Goal: Task Accomplishment & Management: Use online tool/utility

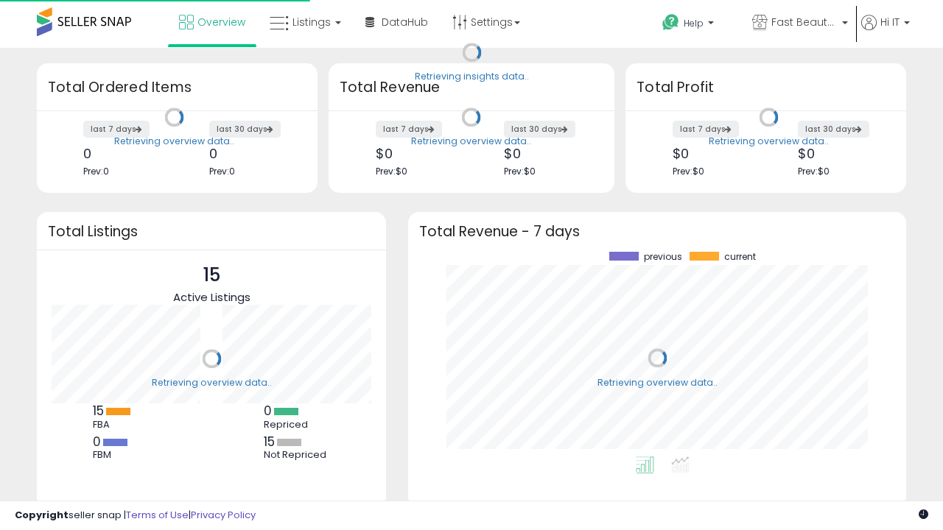
scroll to position [205, 469]
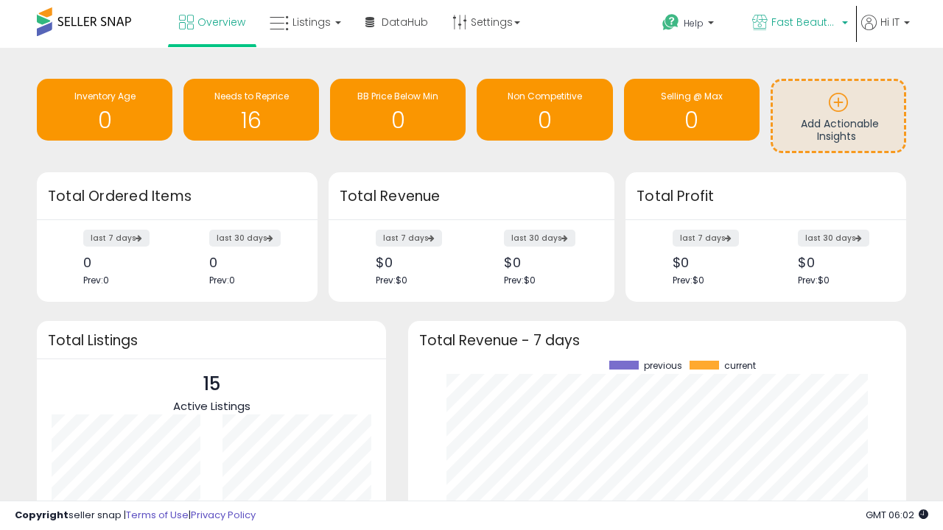
click at [799, 24] on span "Fast Beauty ([GEOGRAPHIC_DATA])" at bounding box center [804, 22] width 66 height 15
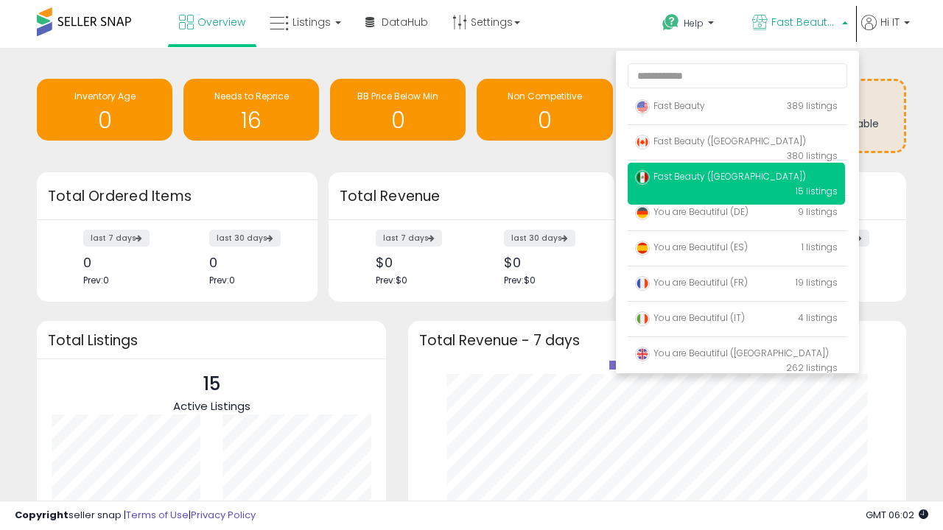
click at [736, 108] on p "Fast Beauty 389 listings" at bounding box center [736, 106] width 217 height 29
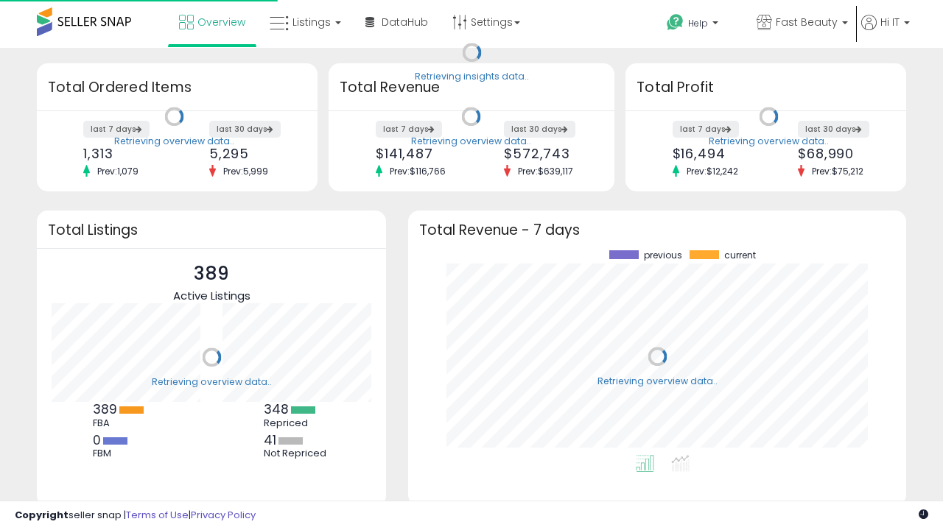
scroll to position [205, 469]
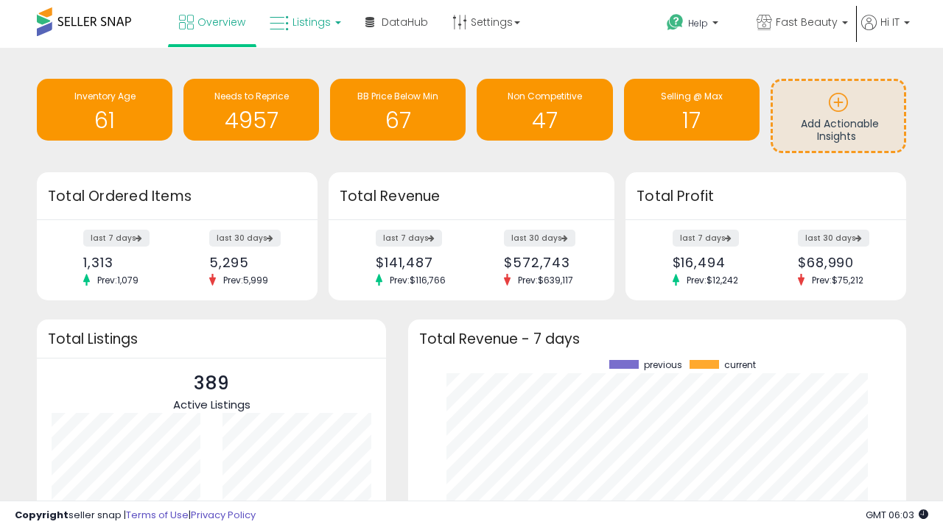
click at [304, 22] on span "Listings" at bounding box center [311, 22] width 38 height 15
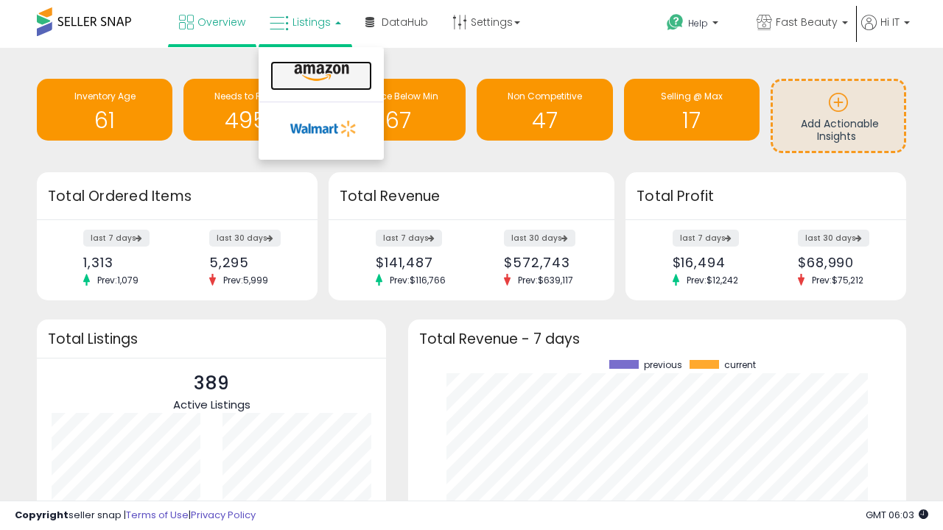
click at [320, 73] on icon at bounding box center [322, 72] width 64 height 19
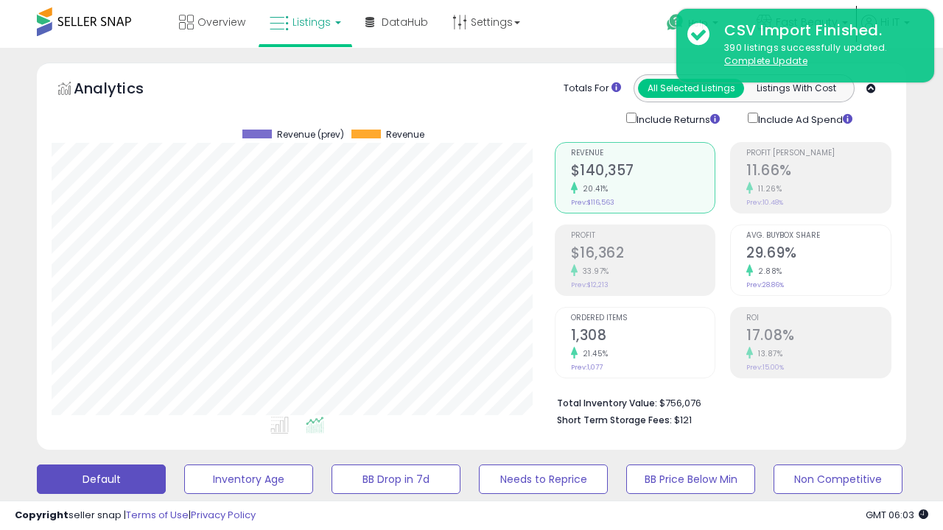
scroll to position [286, 0]
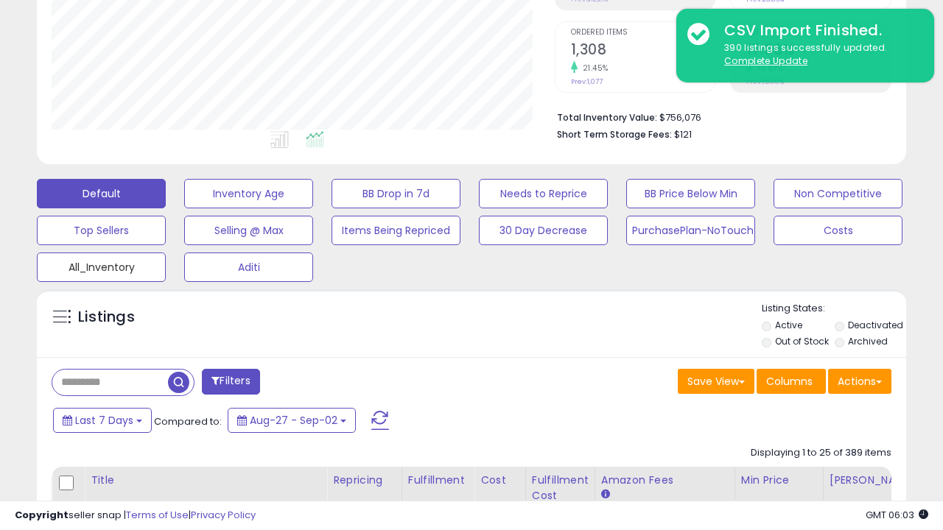
click at [101, 264] on button "All_Inventory" at bounding box center [101, 267] width 129 height 29
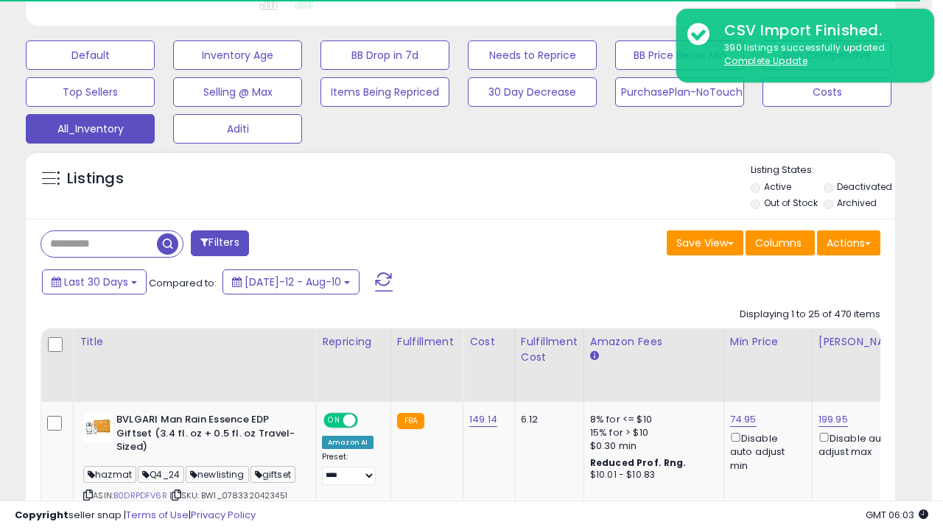
scroll to position [0, 0]
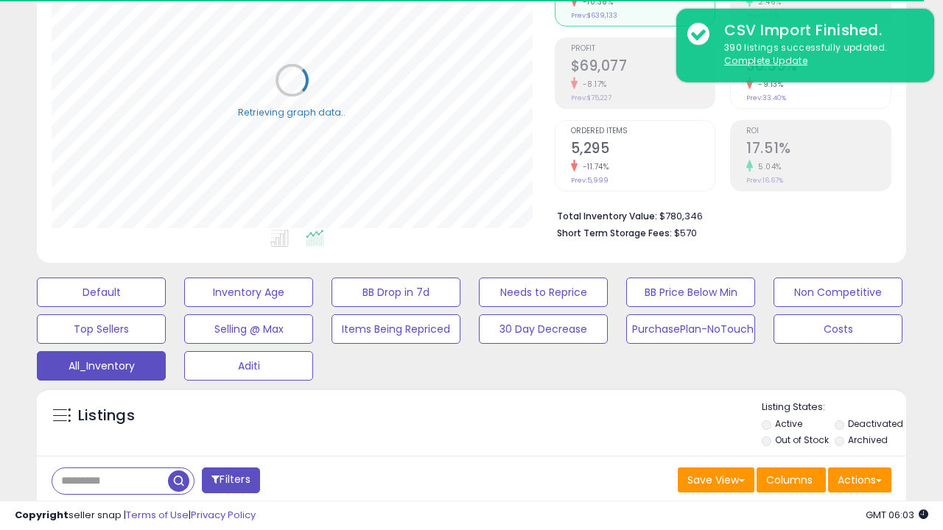
click at [105, 512] on span "Last 30 Days" at bounding box center [107, 519] width 64 height 15
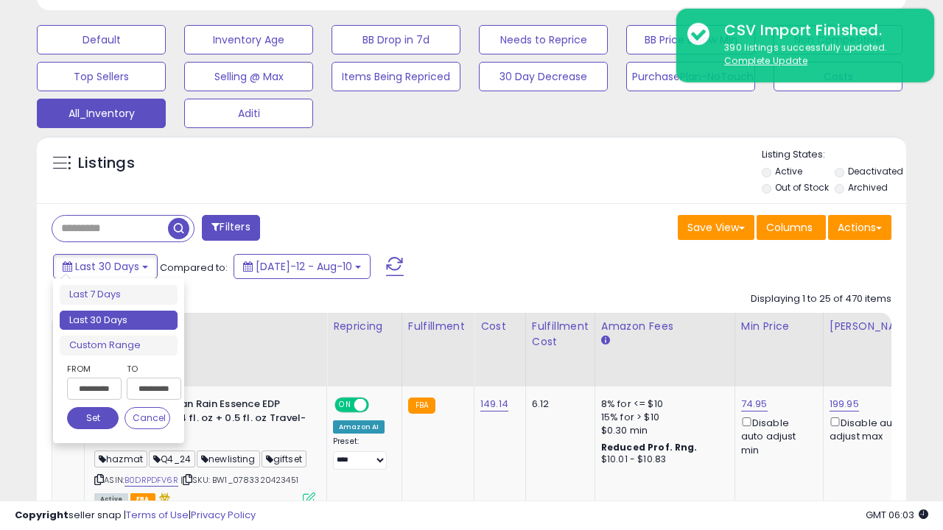
click at [119, 320] on li "Last 30 Days" at bounding box center [119, 321] width 118 height 20
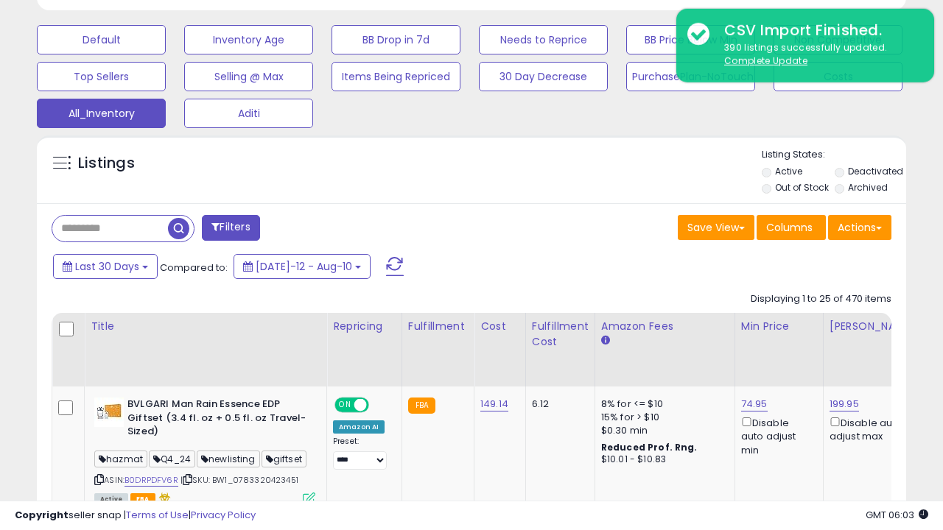
scroll to position [302, 502]
click at [860, 226] on button "Actions" at bounding box center [859, 227] width 63 height 25
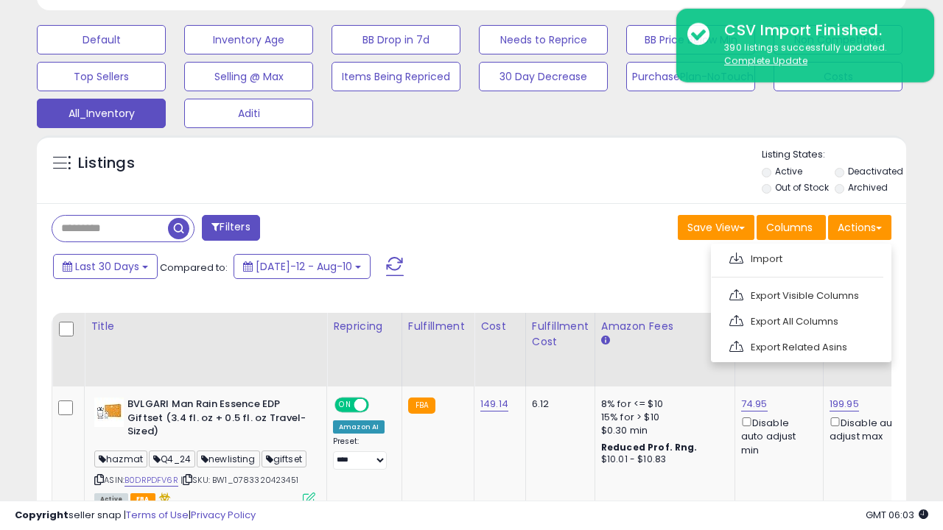
click at [799, 320] on link "Export All Columns" at bounding box center [799, 321] width 161 height 23
